Goal: Find contact information: Find contact information

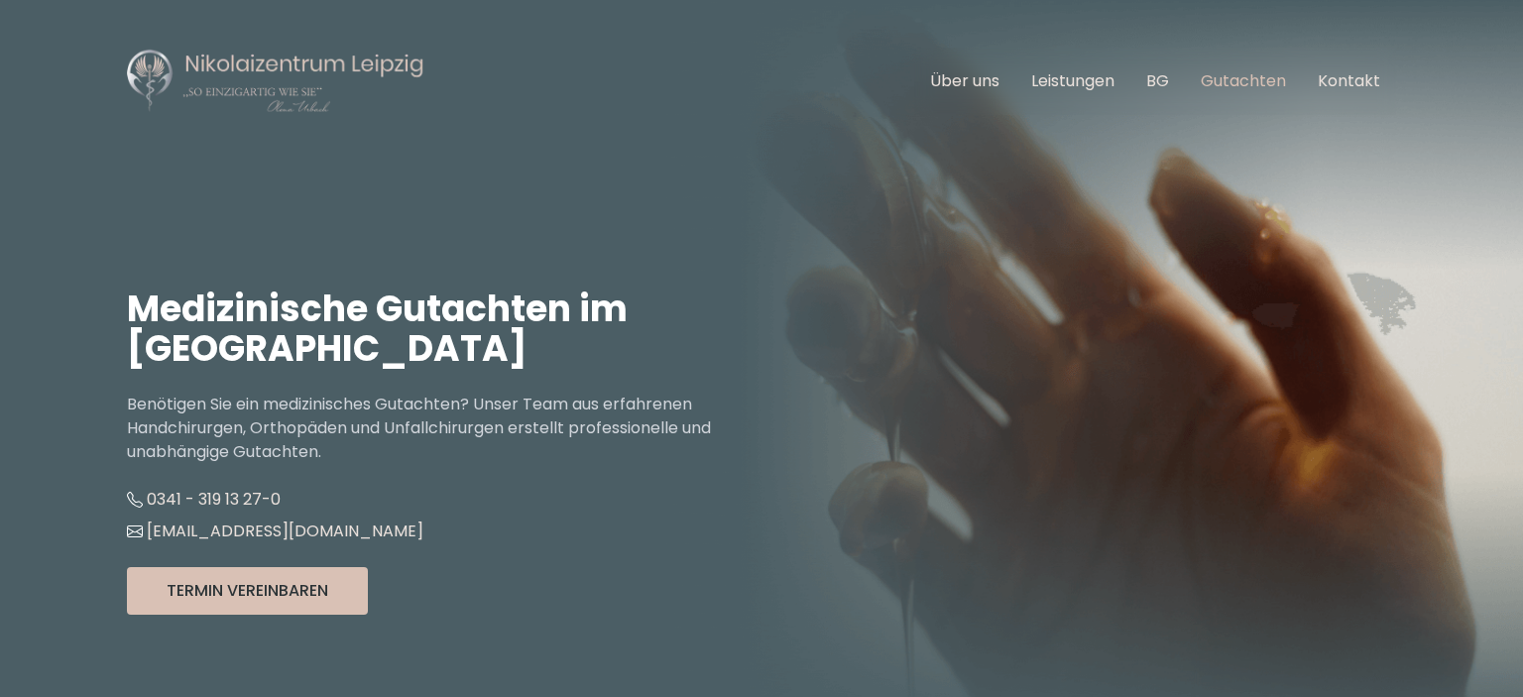
click at [1226, 80] on link "Gutachten" at bounding box center [1243, 80] width 85 height 23
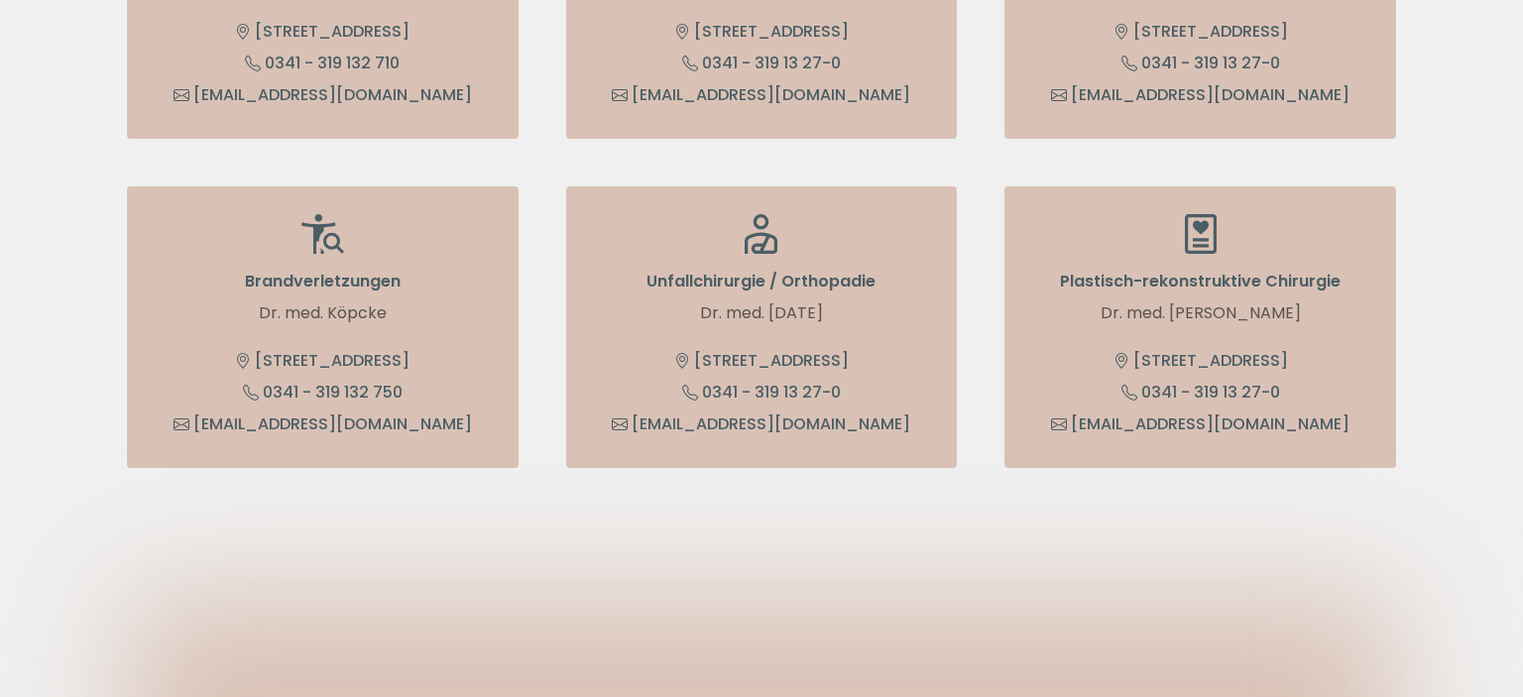
scroll to position [1151, 0]
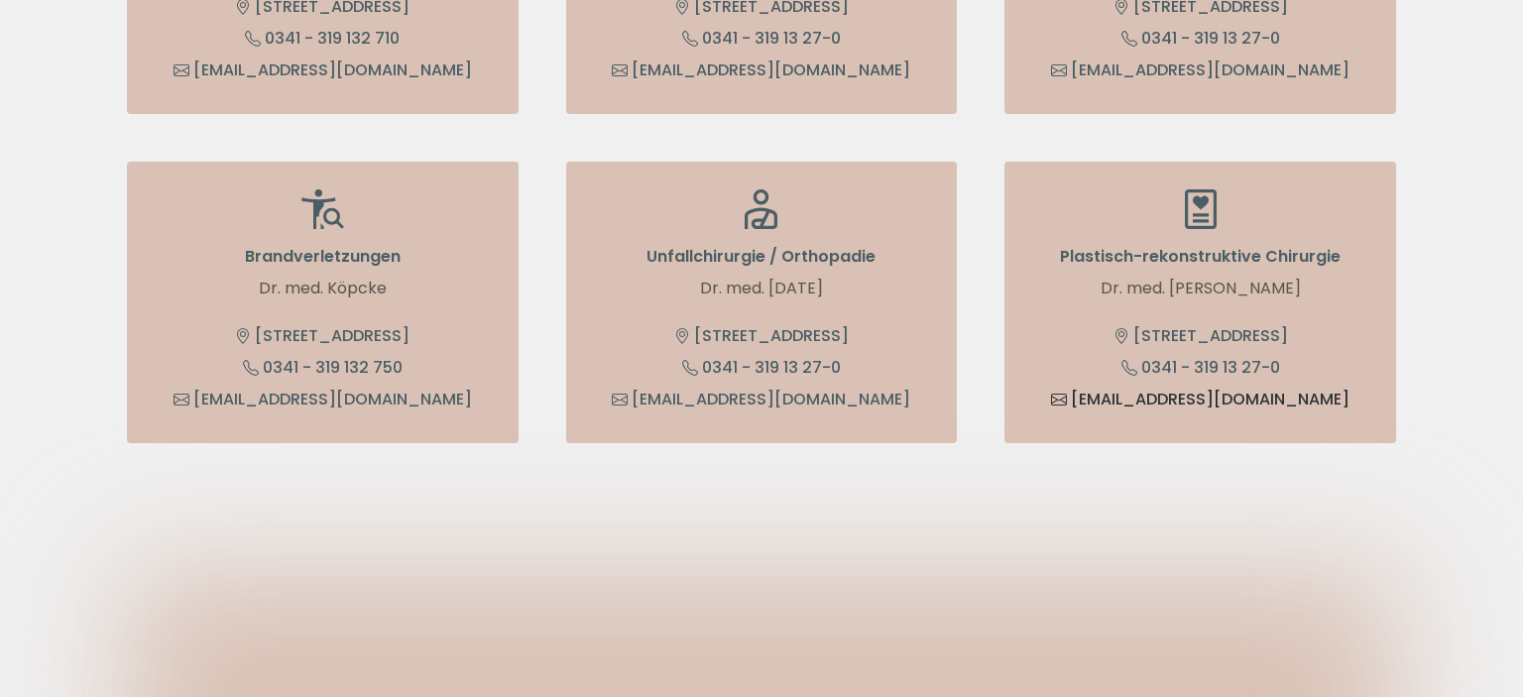
click at [1237, 397] on link "[EMAIL_ADDRESS][DOMAIN_NAME]" at bounding box center [1200, 400] width 299 height 24
click at [1240, 421] on li "Plastisch-rekonstruktive Chirurgie Dr. med. Köpcke, Olena Urbach Nikolaistraße …" at bounding box center [1201, 303] width 392 height 282
click at [1204, 209] on icon at bounding box center [1201, 209] width 32 height 40
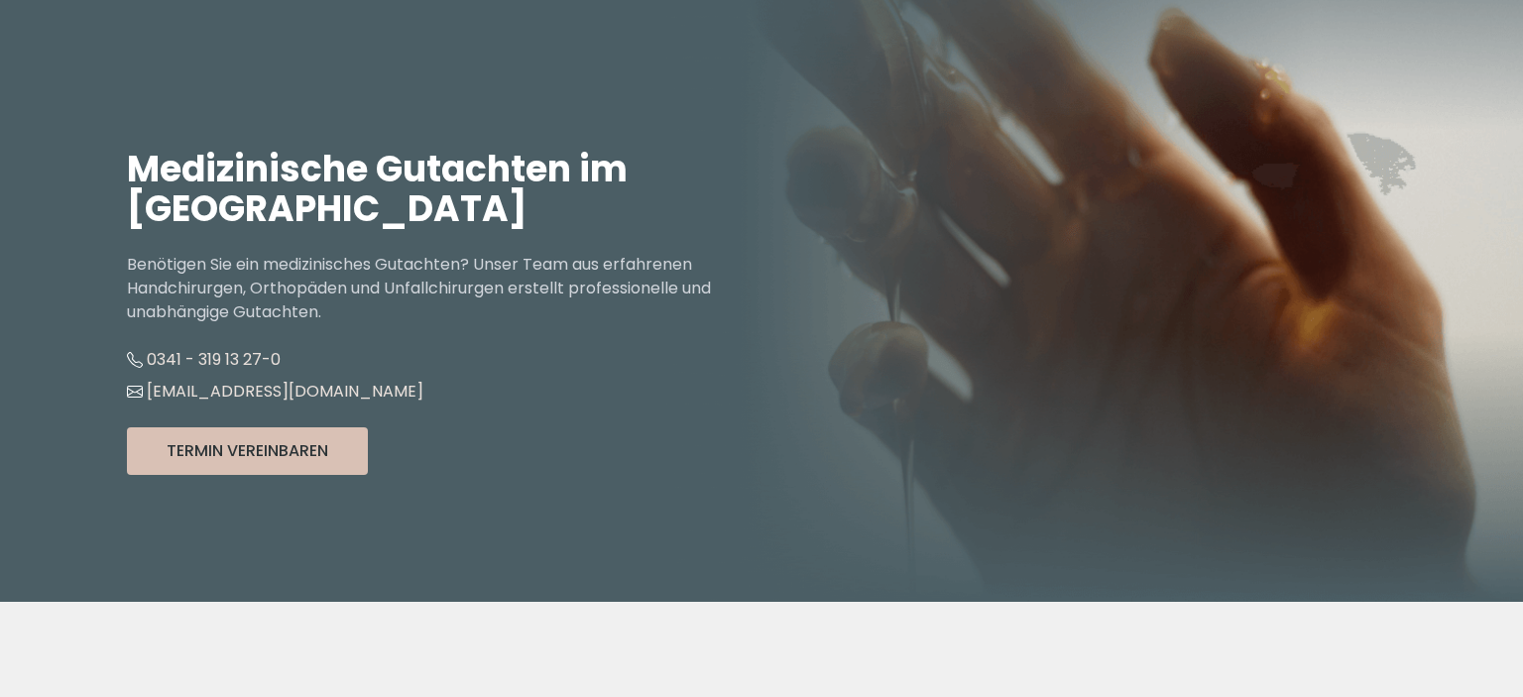
scroll to position [0, 0]
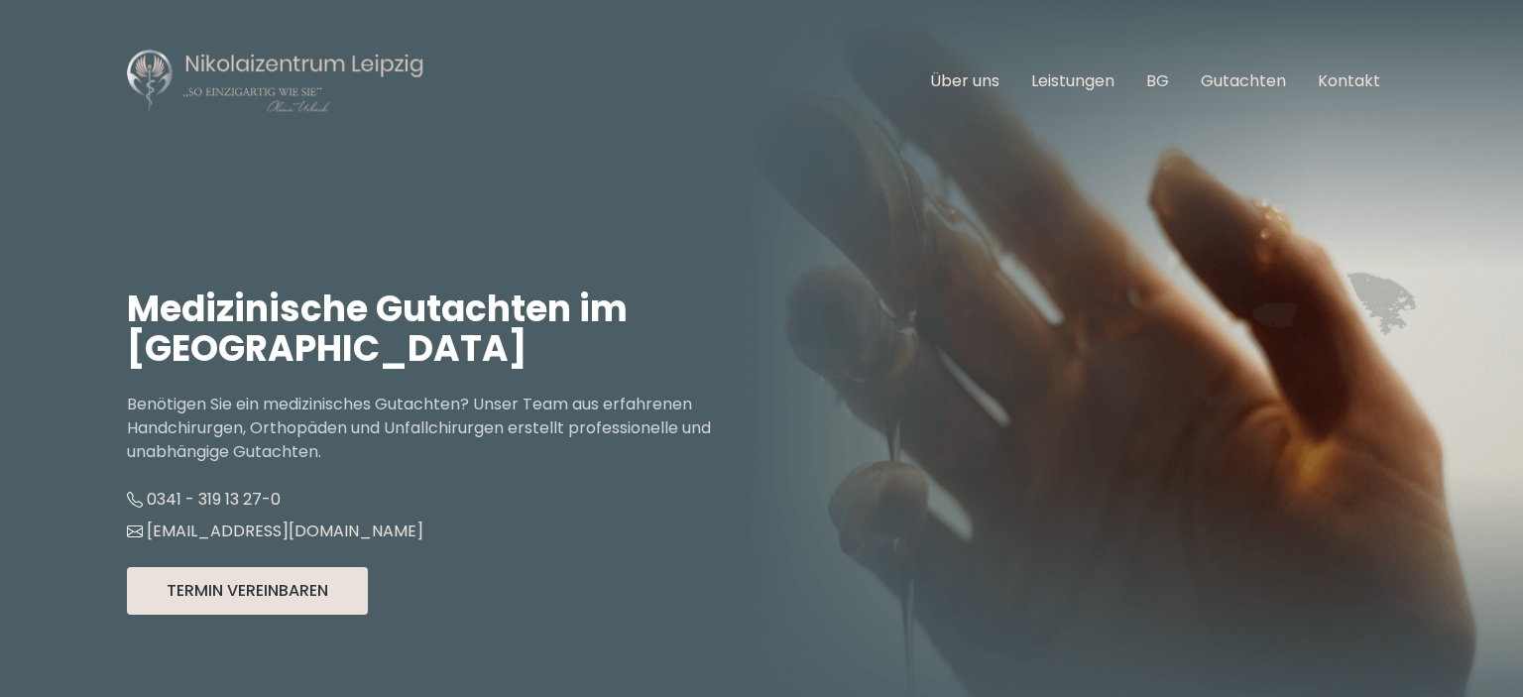
click at [310, 593] on button "Termin Vereinbaren" at bounding box center [247, 591] width 241 height 48
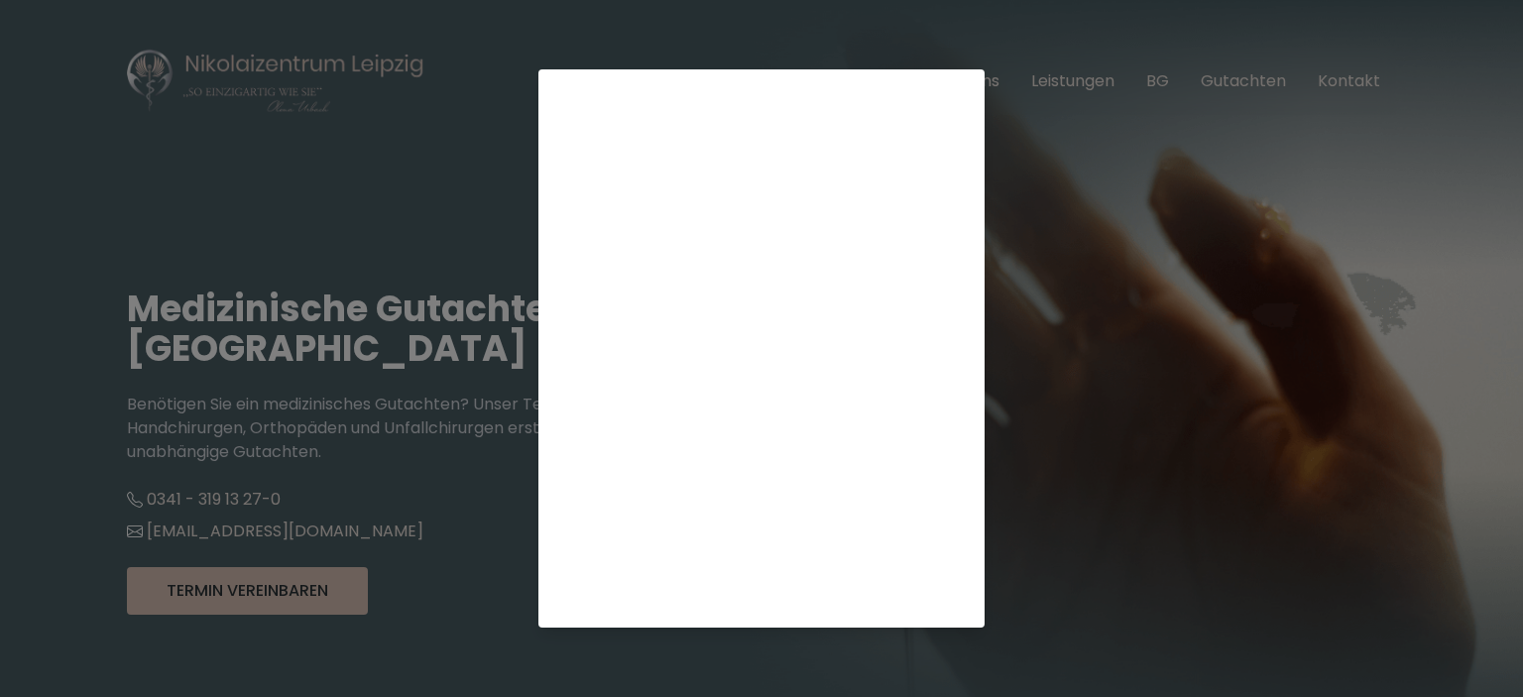
scroll to position [550, 0]
click at [1174, 418] on div "Terminkalender wird geladen ..." at bounding box center [761, 348] width 1523 height 697
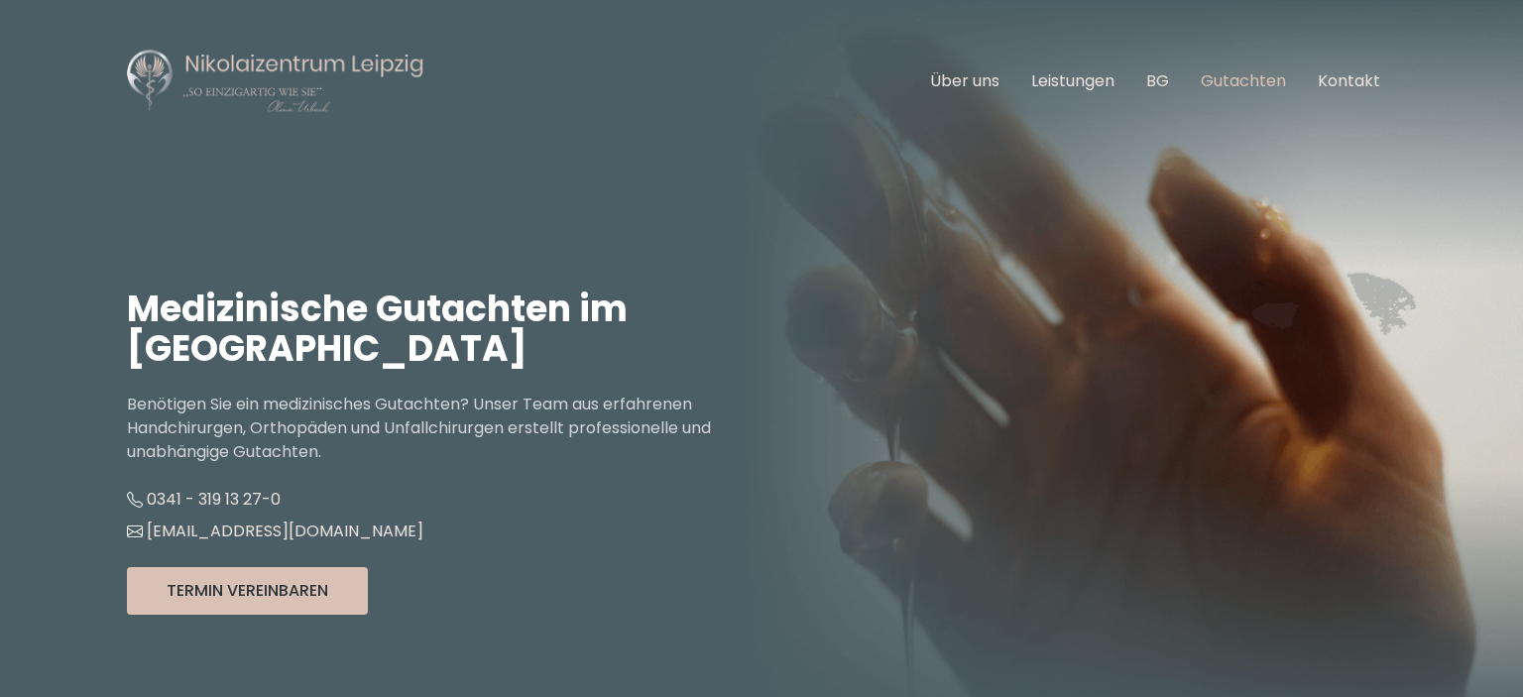
click at [1230, 75] on link "Gutachten" at bounding box center [1243, 80] width 85 height 23
click at [309, 589] on button "Termin Vereinbaren" at bounding box center [247, 591] width 241 height 48
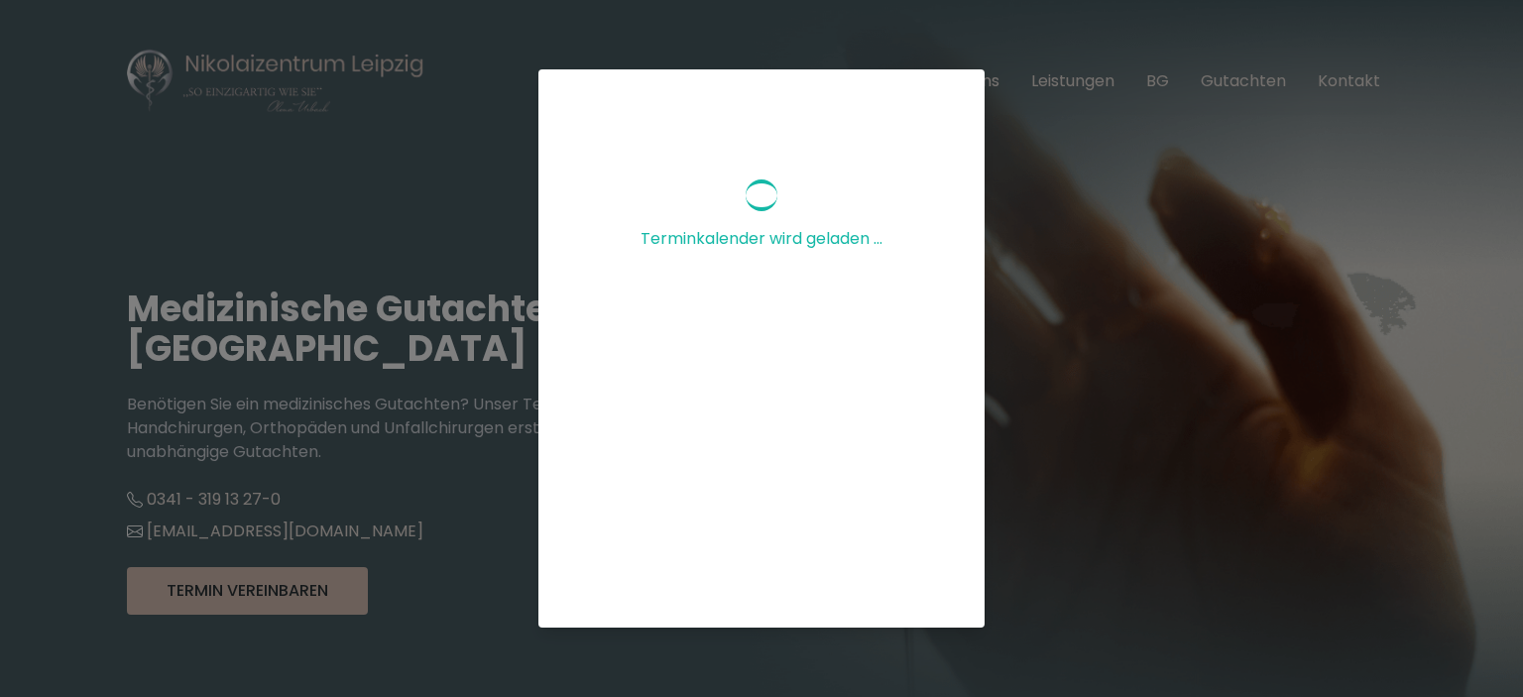
scroll to position [266, 0]
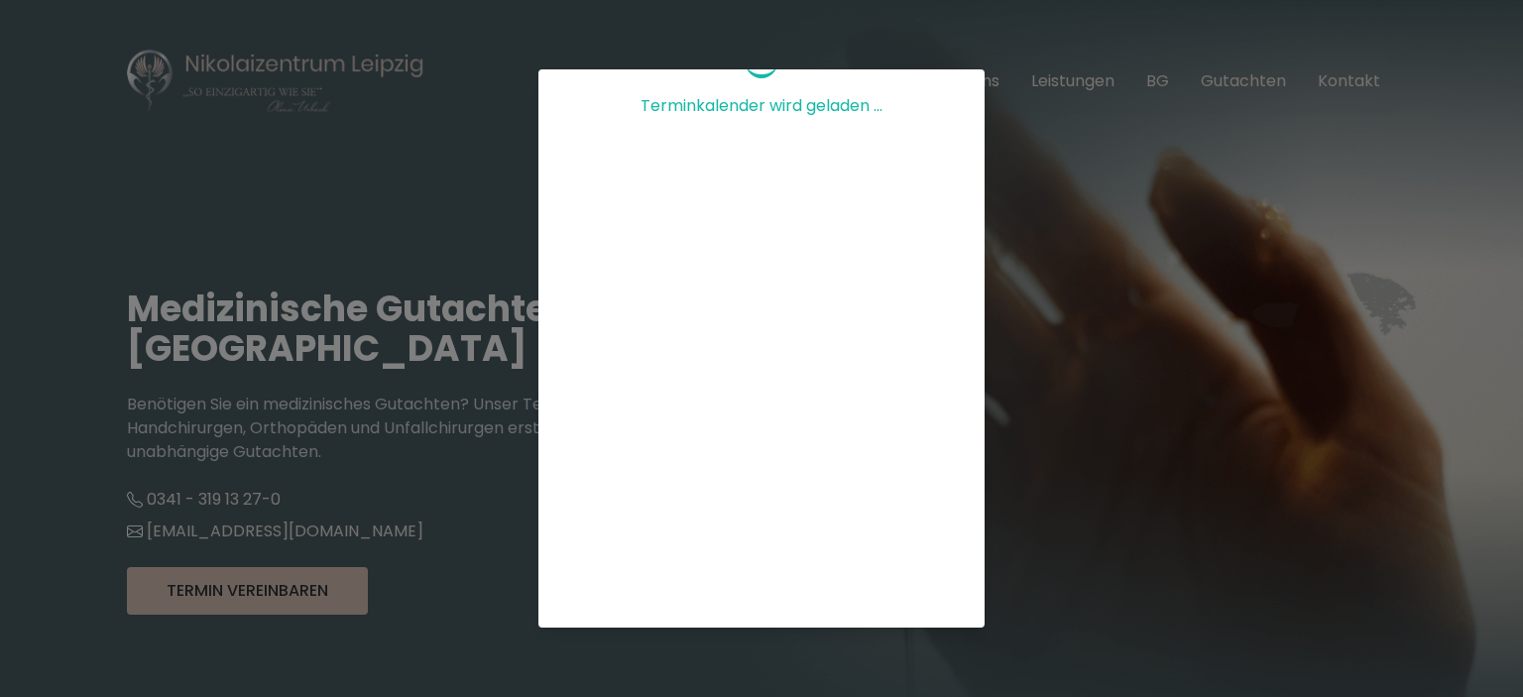
click at [1090, 304] on div "Terminkalender wird geladen ..." at bounding box center [761, 348] width 1523 height 697
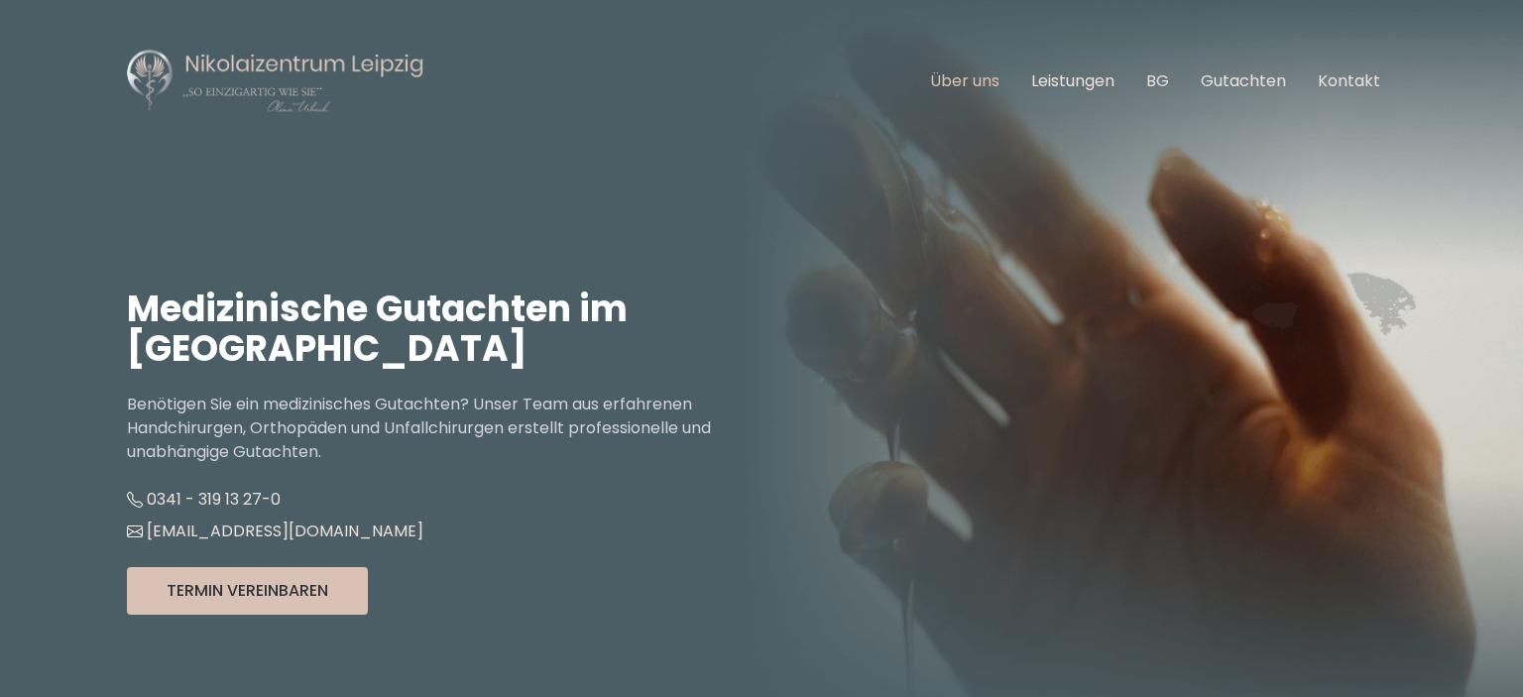
click at [958, 79] on link "Über uns" at bounding box center [964, 80] width 69 height 23
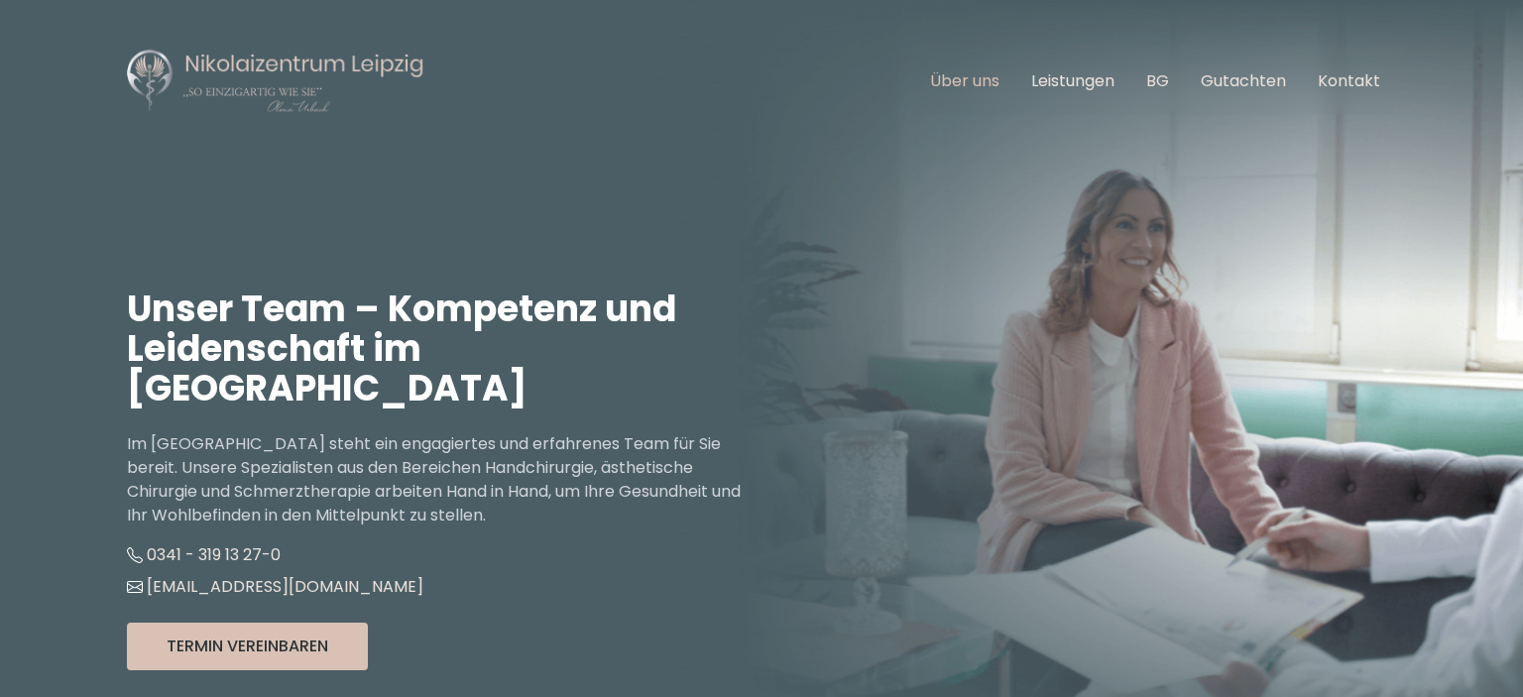
click at [991, 80] on link "Über uns" at bounding box center [964, 80] width 69 height 23
click at [1047, 77] on link "Leistungen" at bounding box center [1072, 80] width 83 height 23
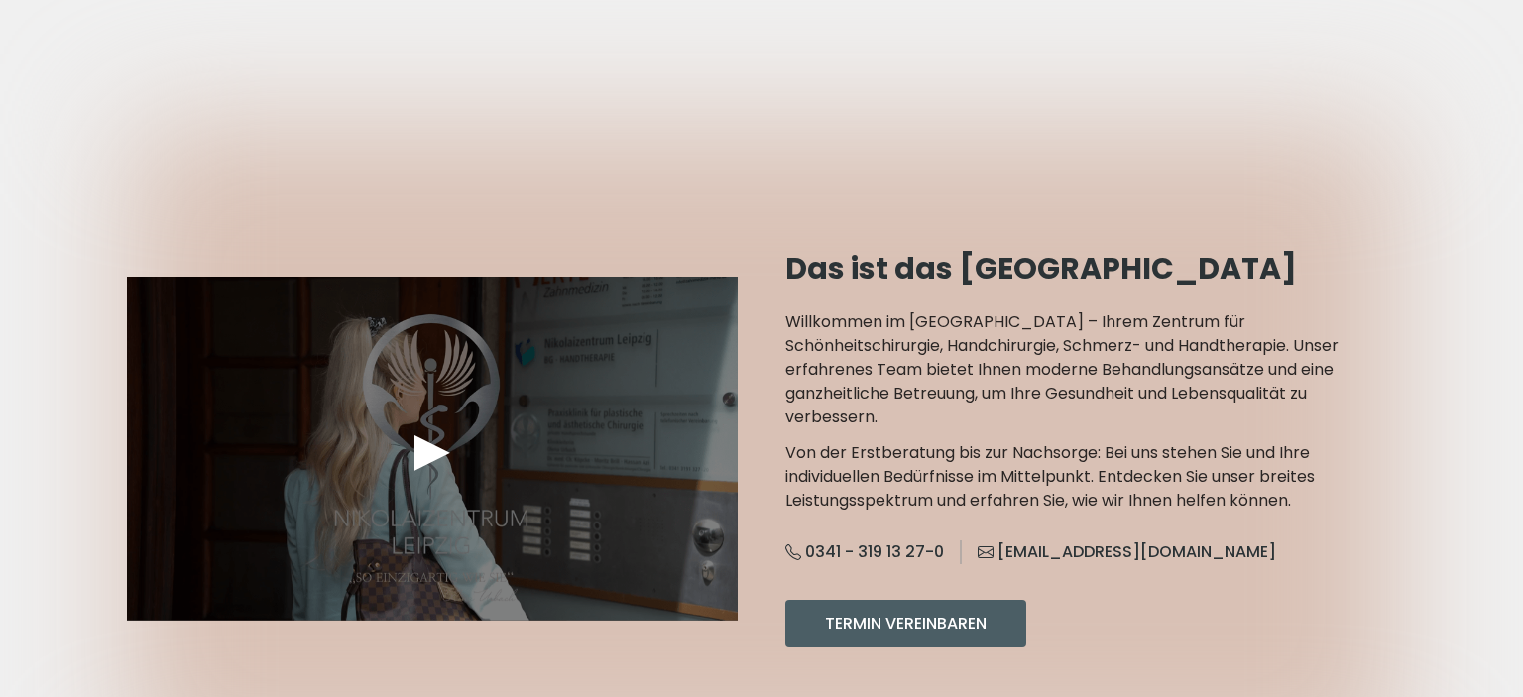
scroll to position [1780, 0]
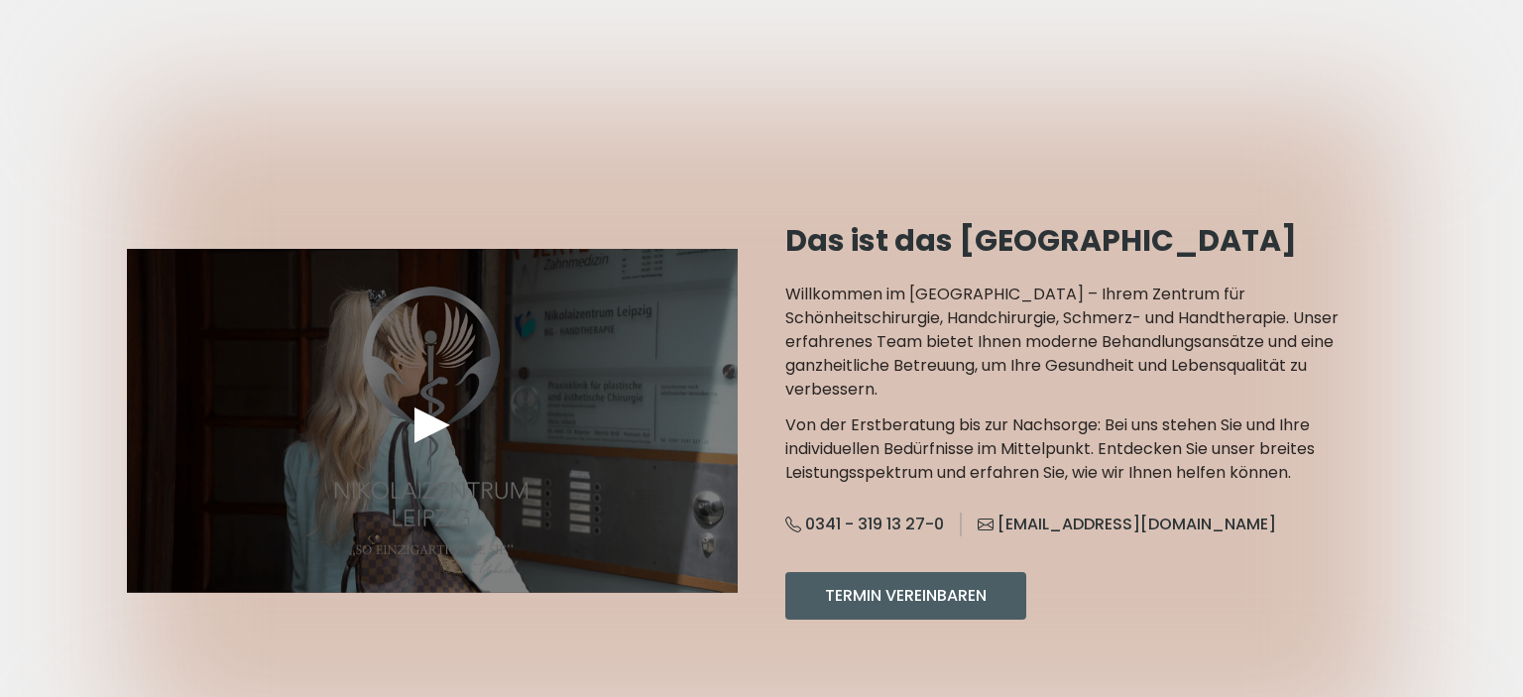
click at [422, 392] on div "►" at bounding box center [432, 422] width 59 height 60
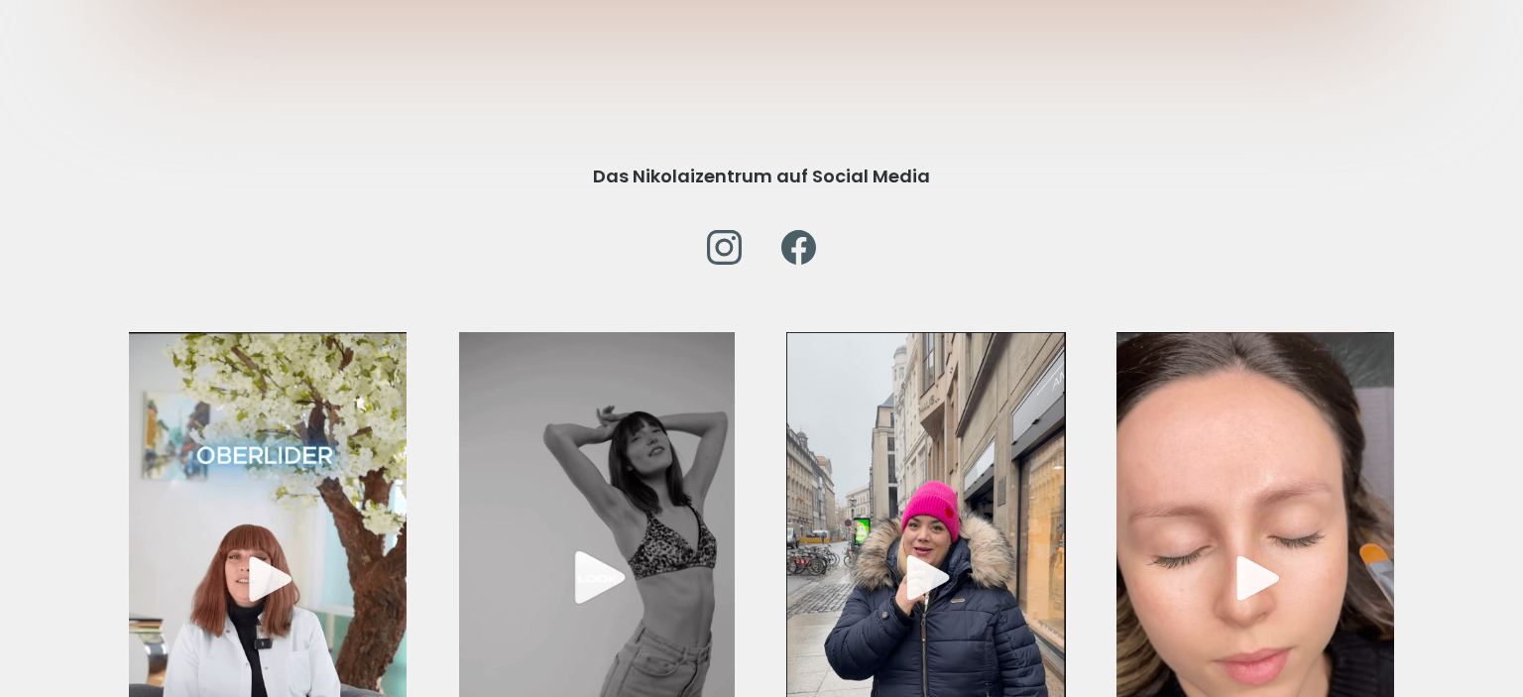
scroll to position [6911, 0]
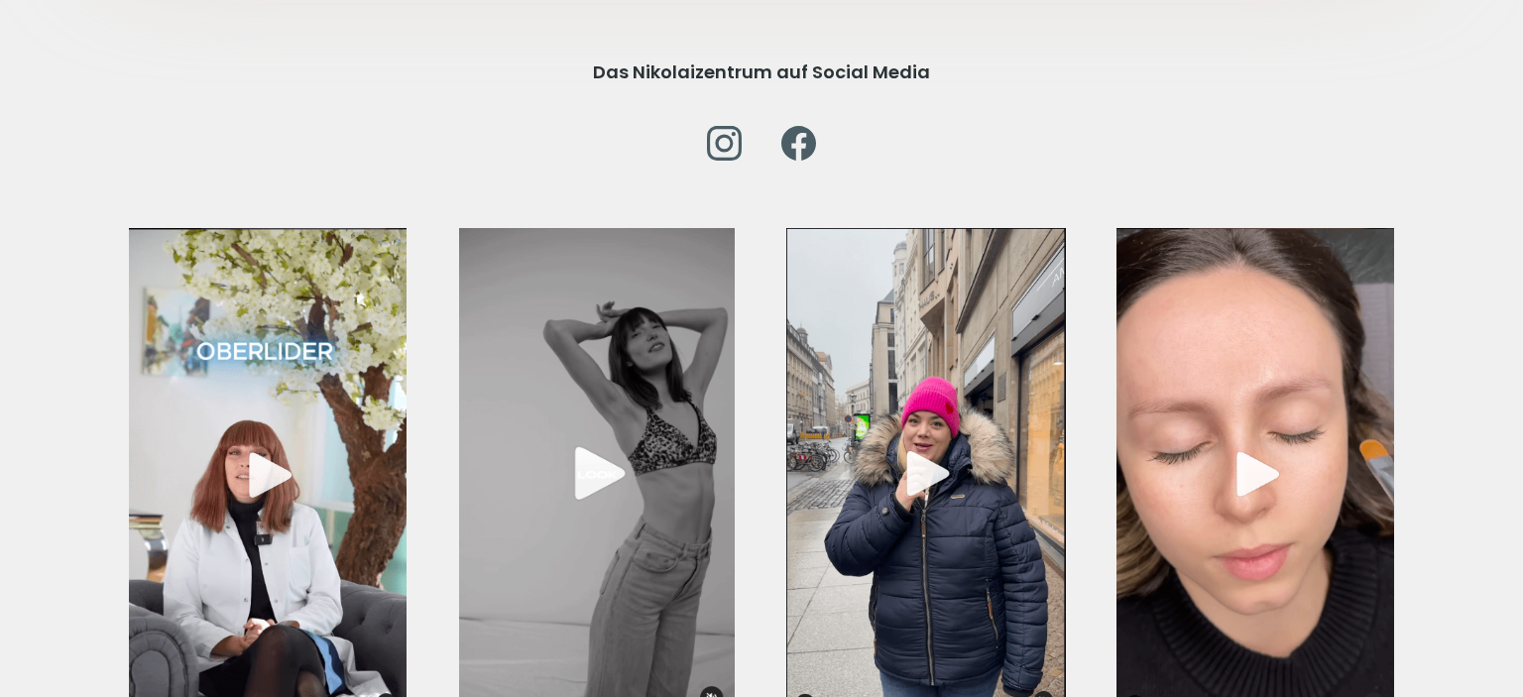
click at [269, 408] on img at bounding box center [268, 475] width 278 height 494
click at [930, 411] on img at bounding box center [926, 475] width 280 height 494
click at [708, 631] on img at bounding box center [597, 475] width 276 height 494
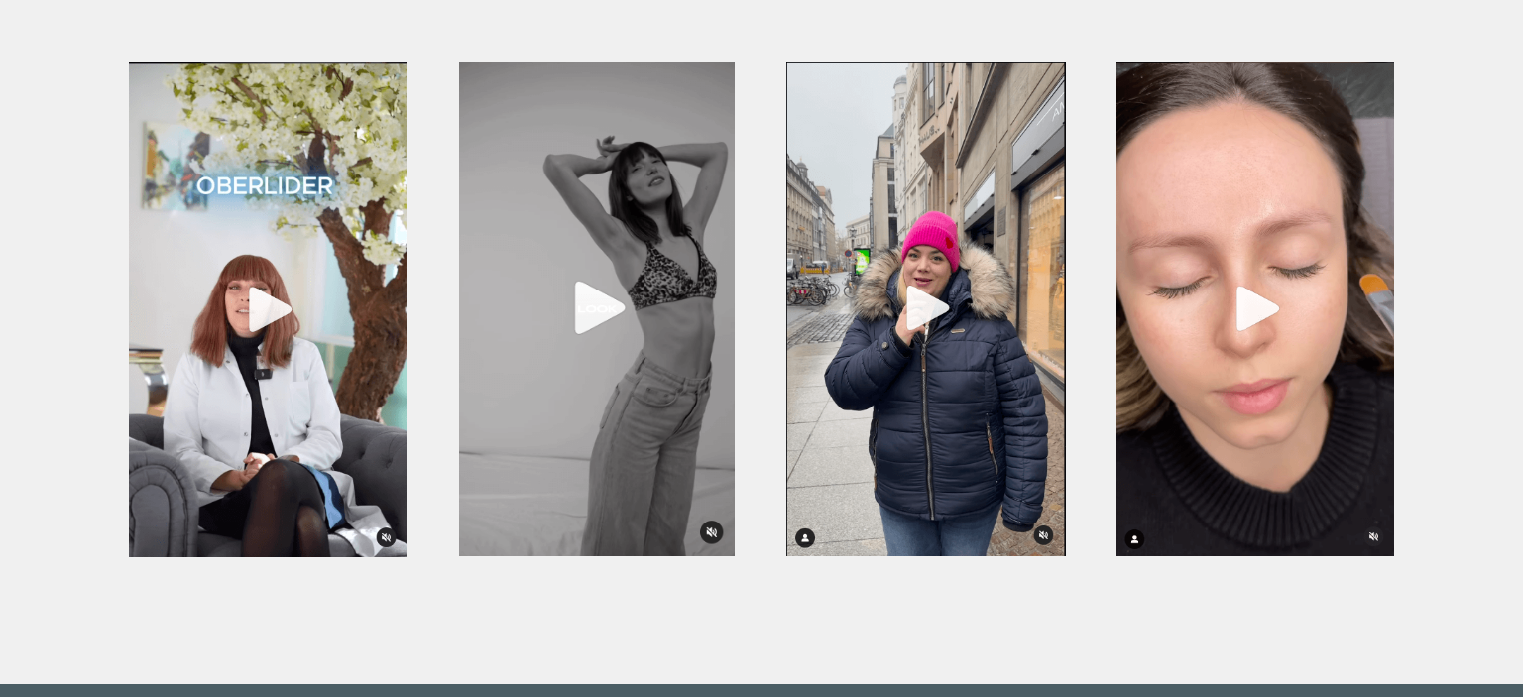
scroll to position [7120, 0]
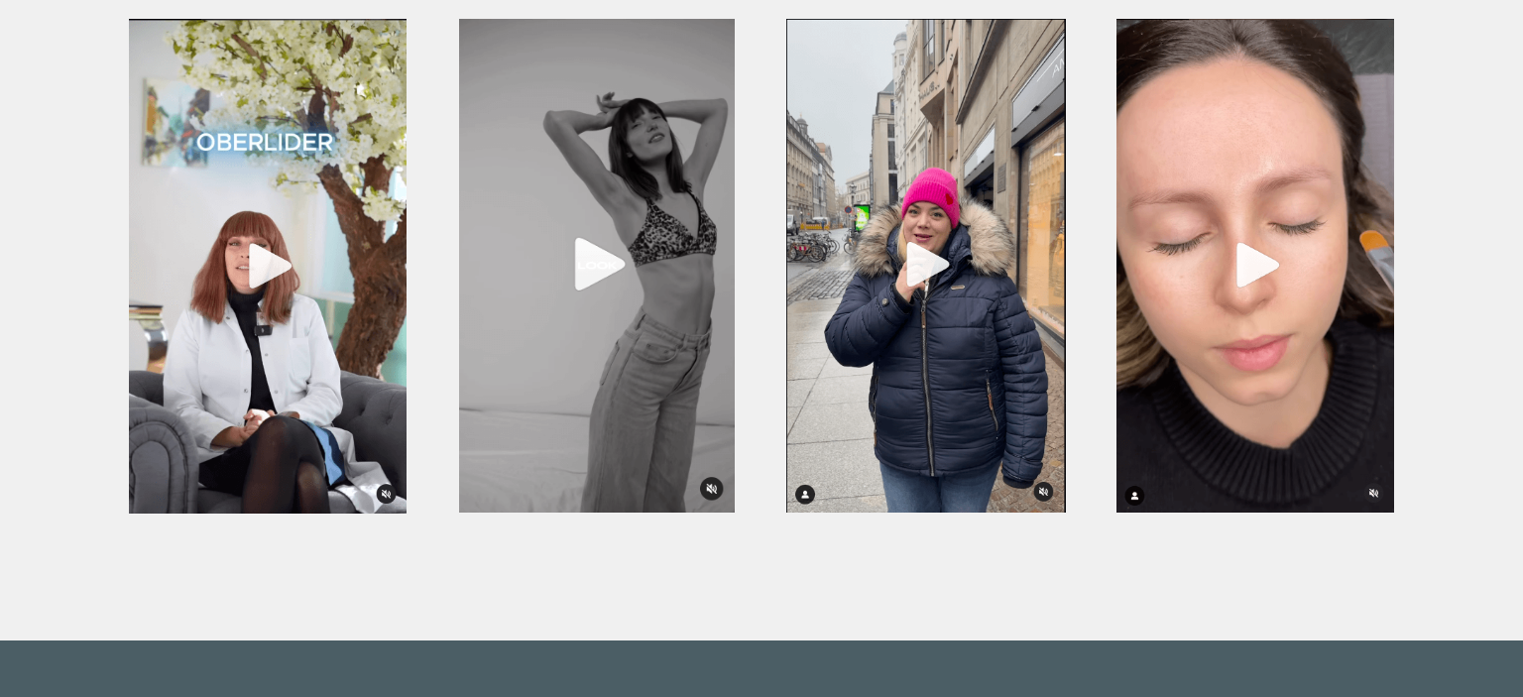
click at [271, 196] on img at bounding box center [268, 266] width 278 height 494
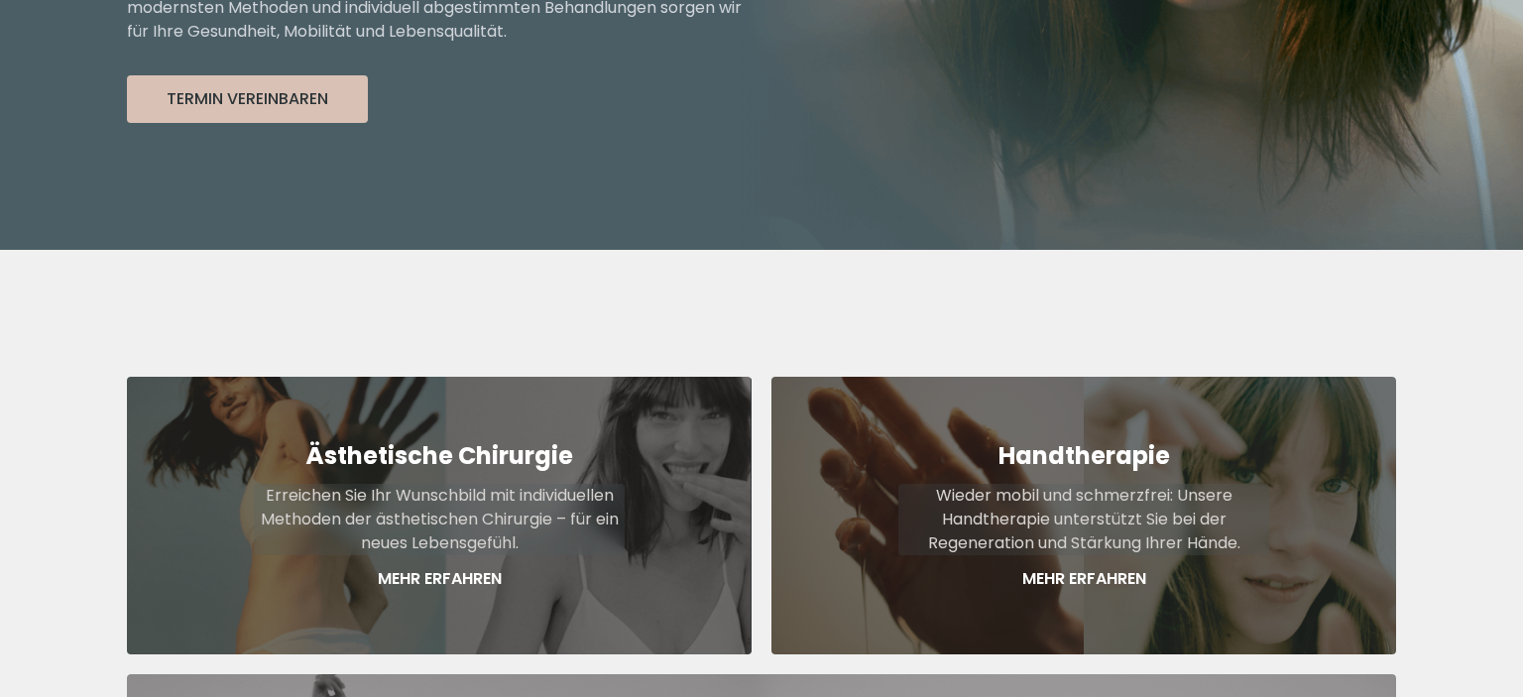
scroll to position [0, 0]
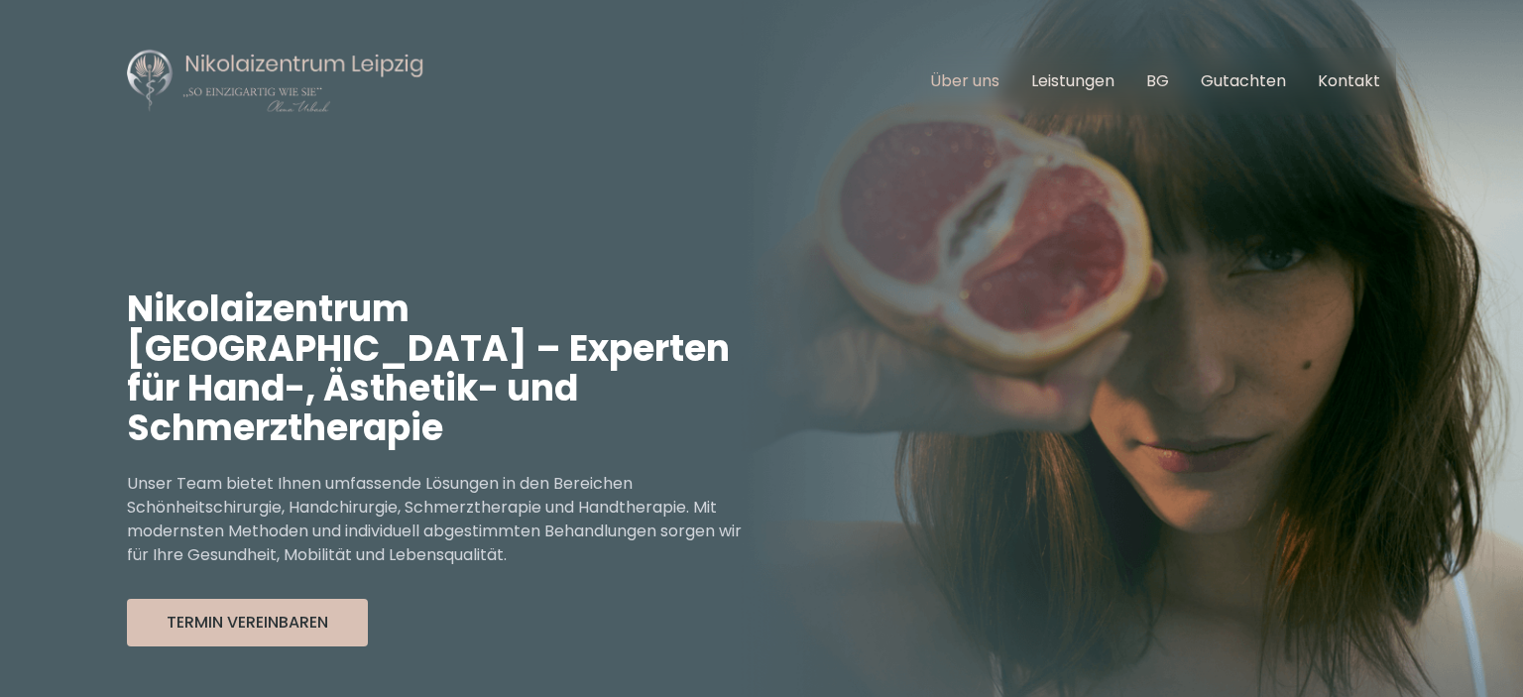
click at [987, 79] on link "Über uns" at bounding box center [964, 80] width 69 height 23
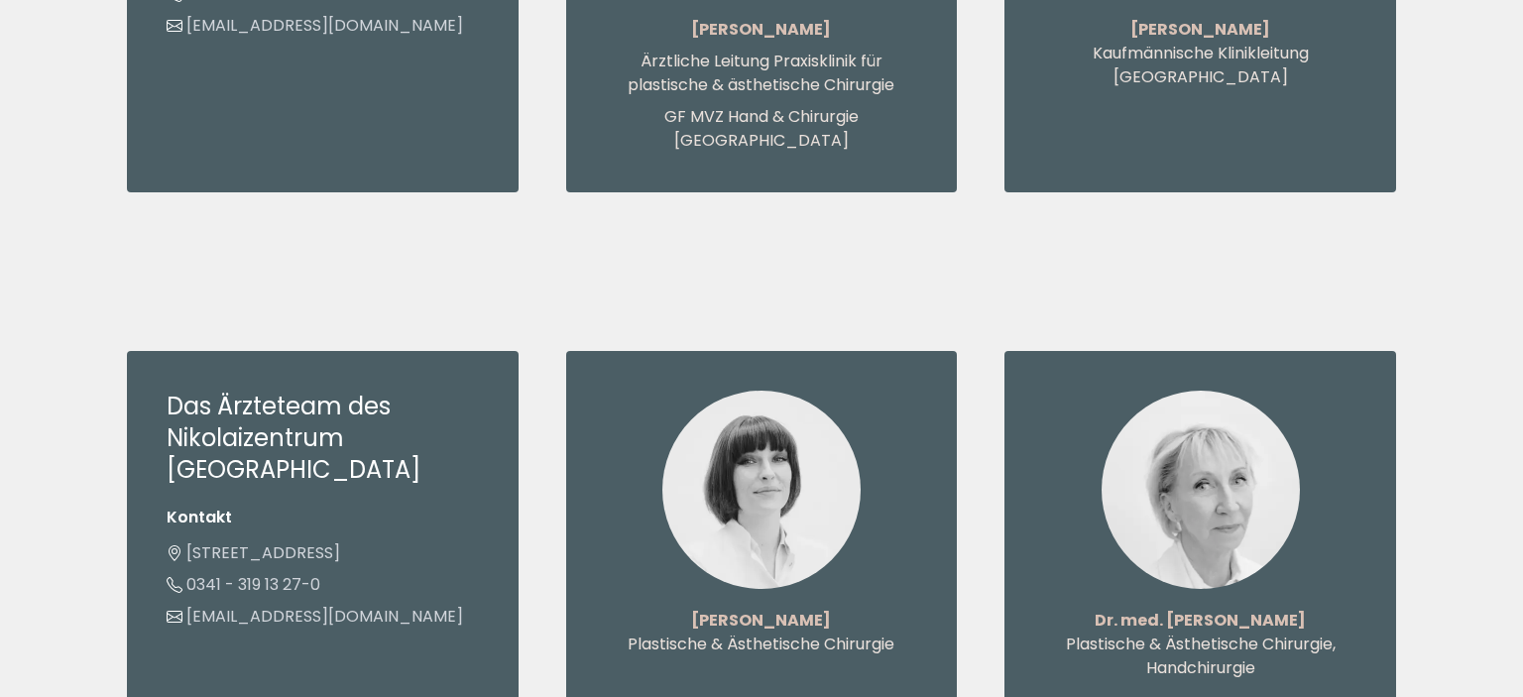
scroll to position [1884, 0]
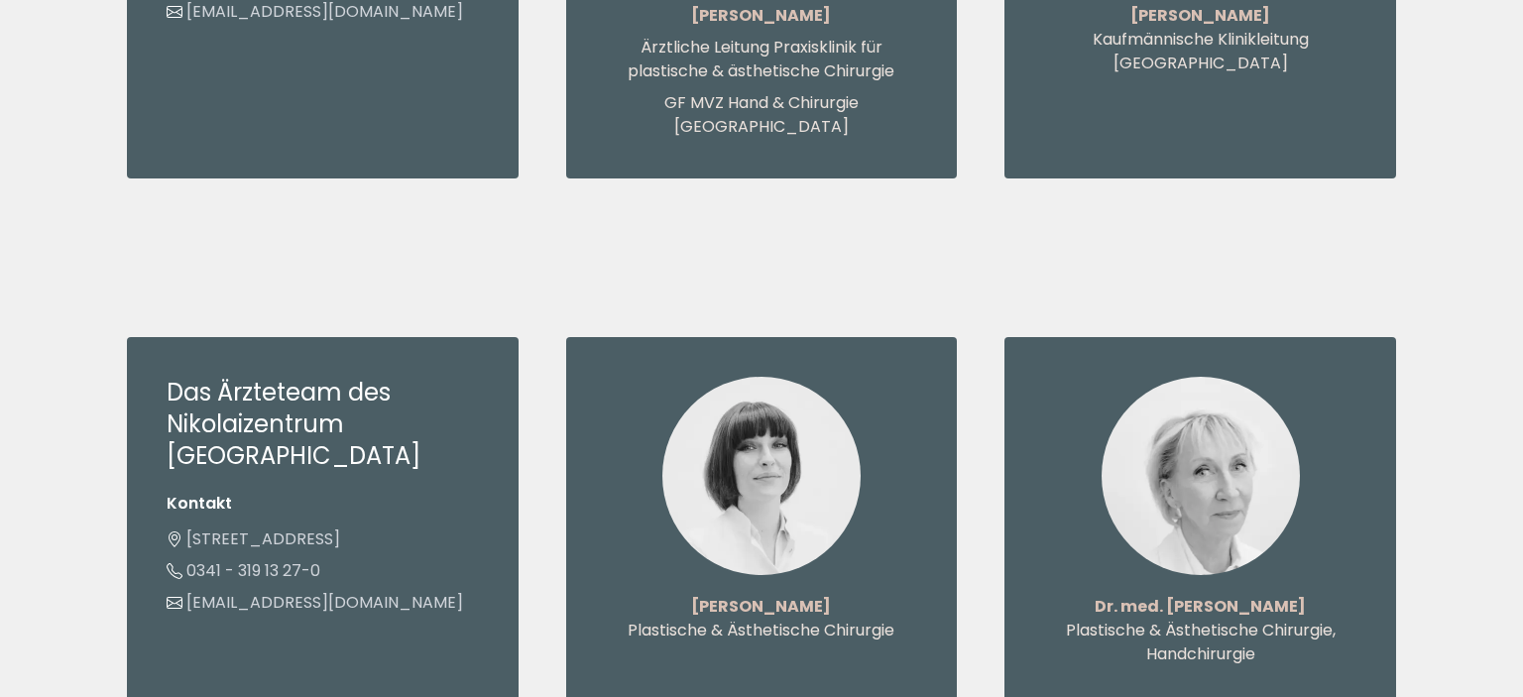
click at [1176, 463] on img at bounding box center [1201, 476] width 198 height 198
